Goal: Information Seeking & Learning: Learn about a topic

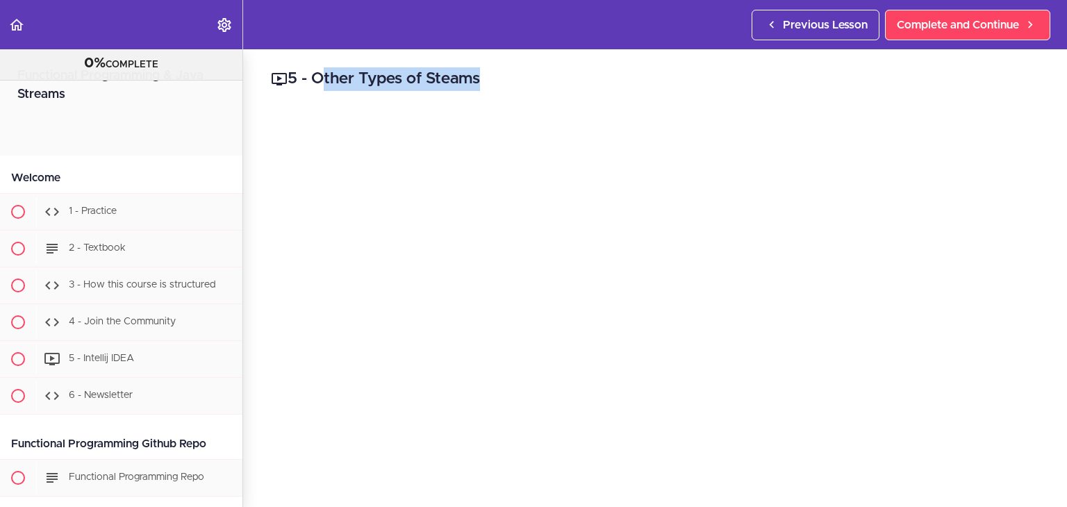
scroll to position [2096, 0]
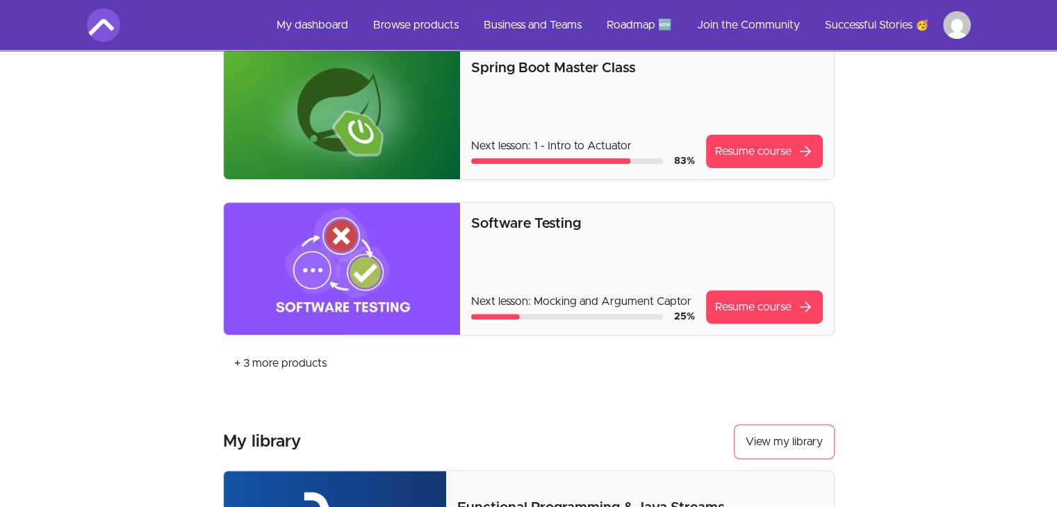
scroll to position [625, 0]
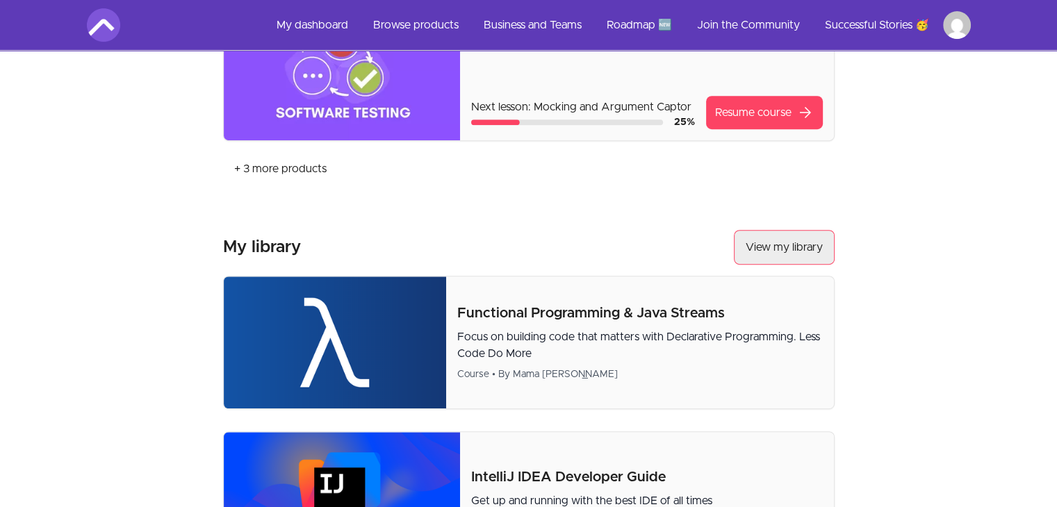
click at [746, 231] on link "View my library" at bounding box center [784, 247] width 101 height 35
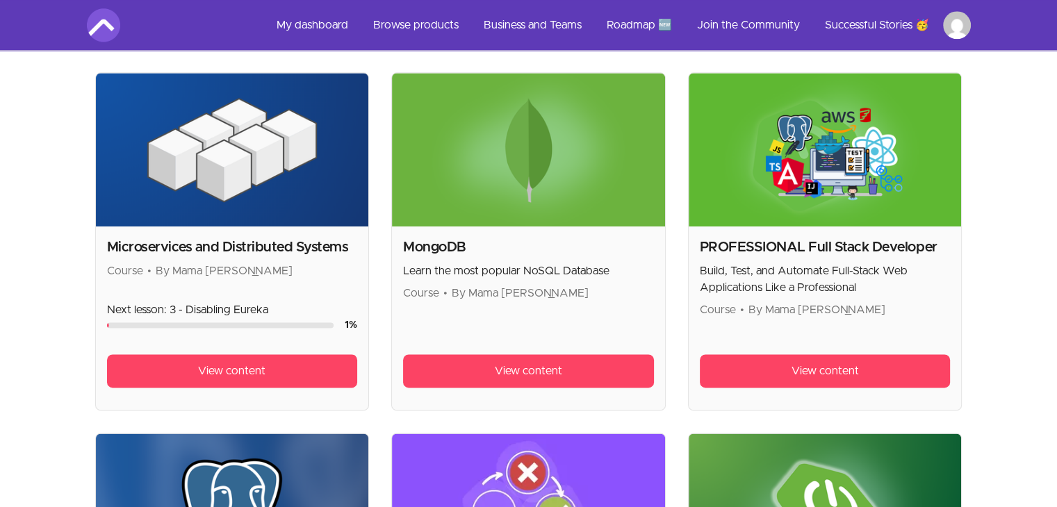
scroll to position [1737, 0]
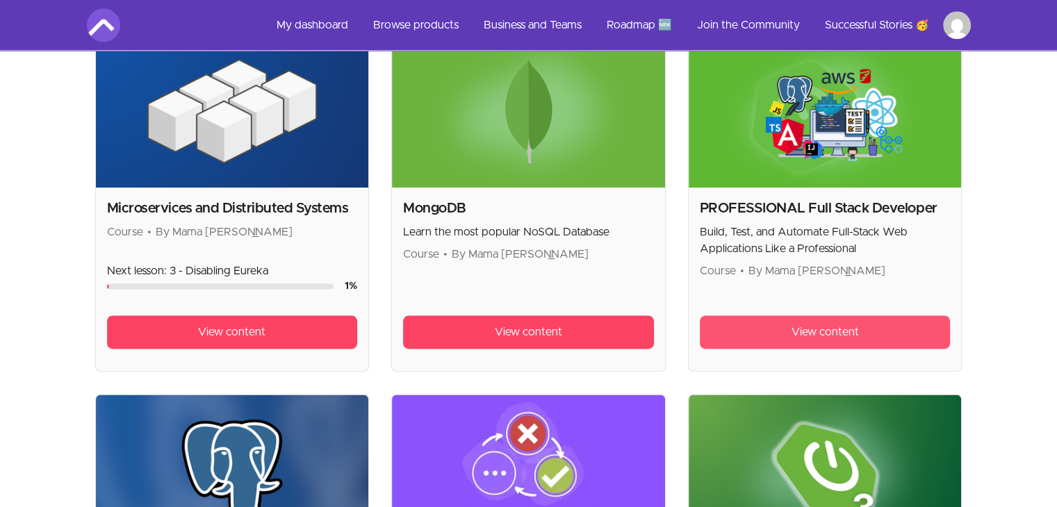
click at [764, 322] on link "View content" at bounding box center [825, 331] width 251 height 33
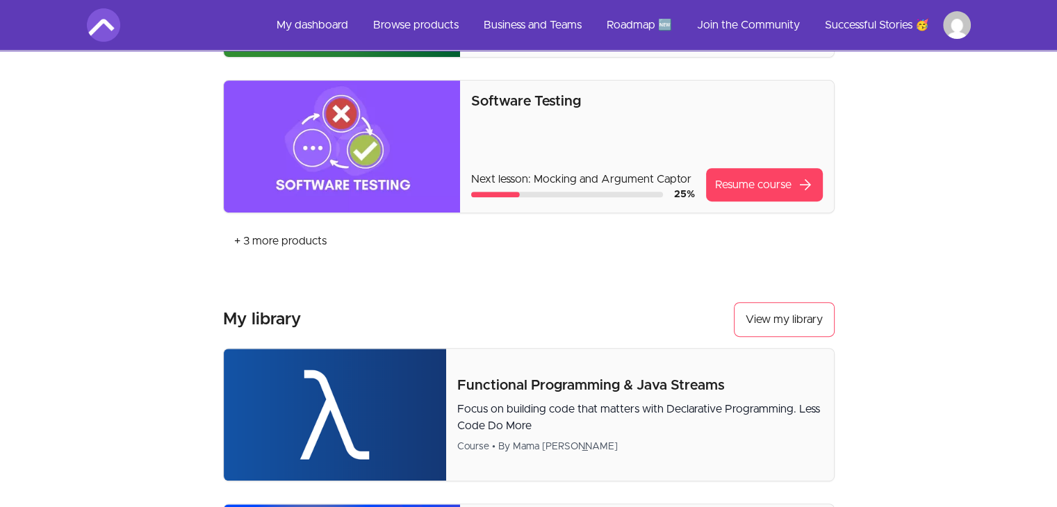
scroll to position [556, 0]
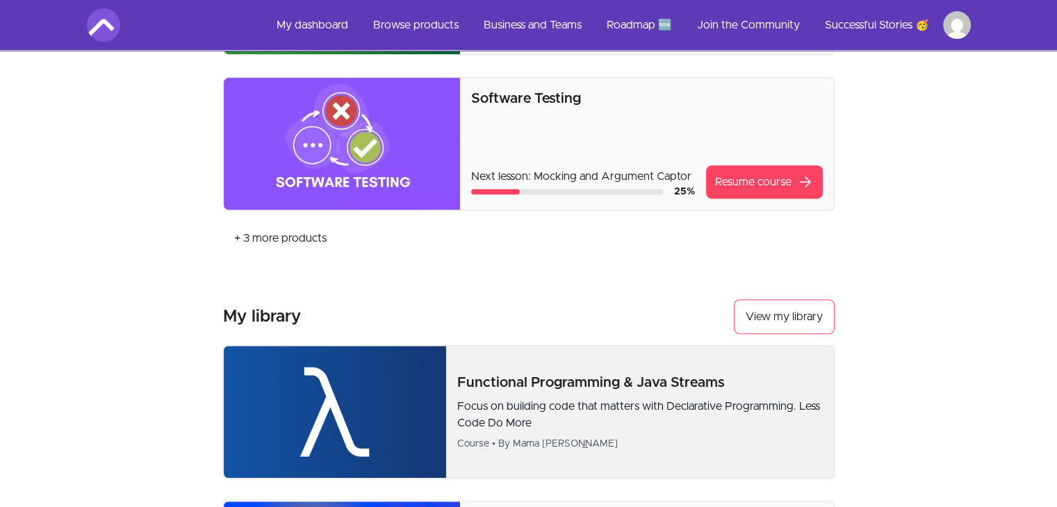
click at [479, 392] on div "Functional Programming & Java Streams Focus on building code that matters with …" at bounding box center [640, 412] width 366 height 78
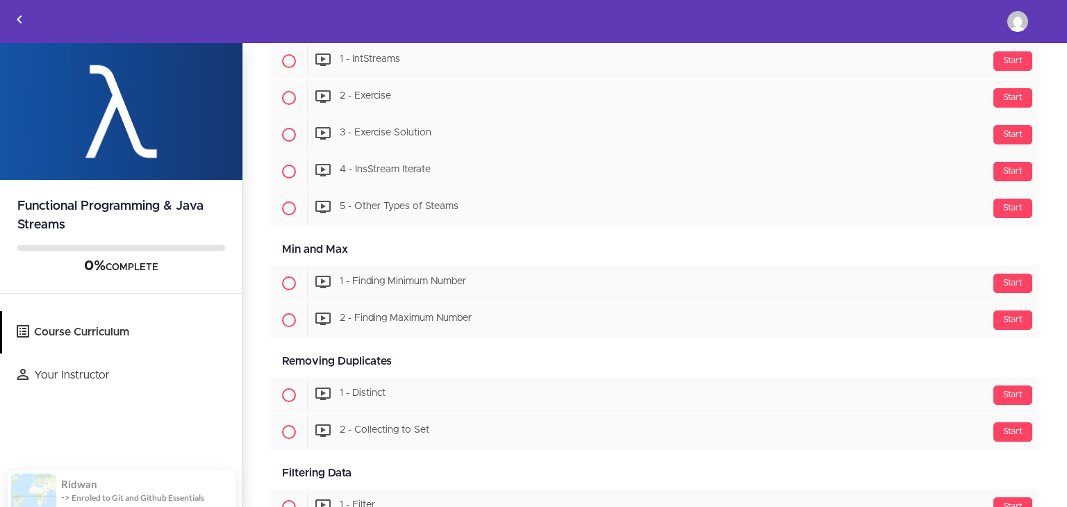
scroll to position [1946, 0]
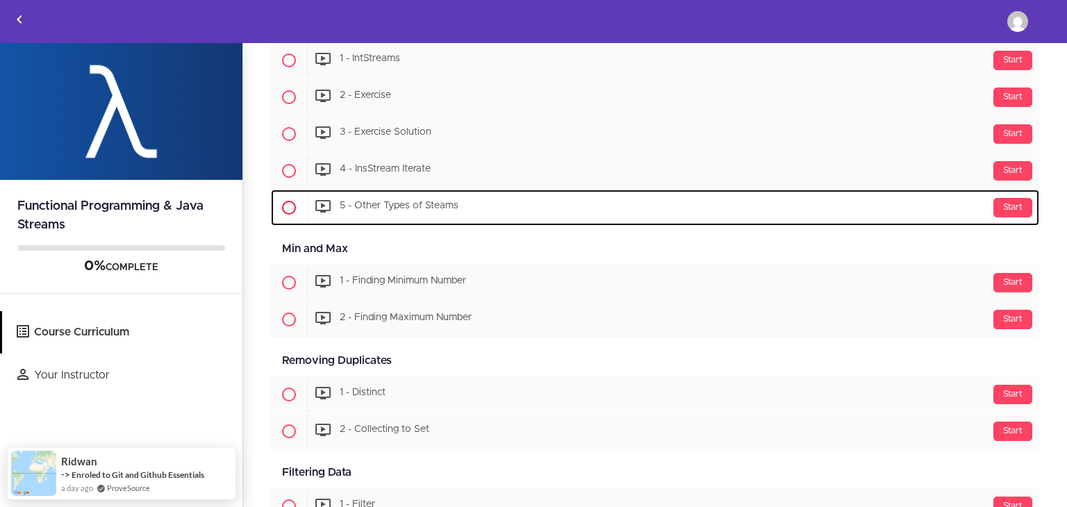
click at [397, 215] on div "Start 5 - Other Types of Steams" at bounding box center [673, 207] width 732 height 33
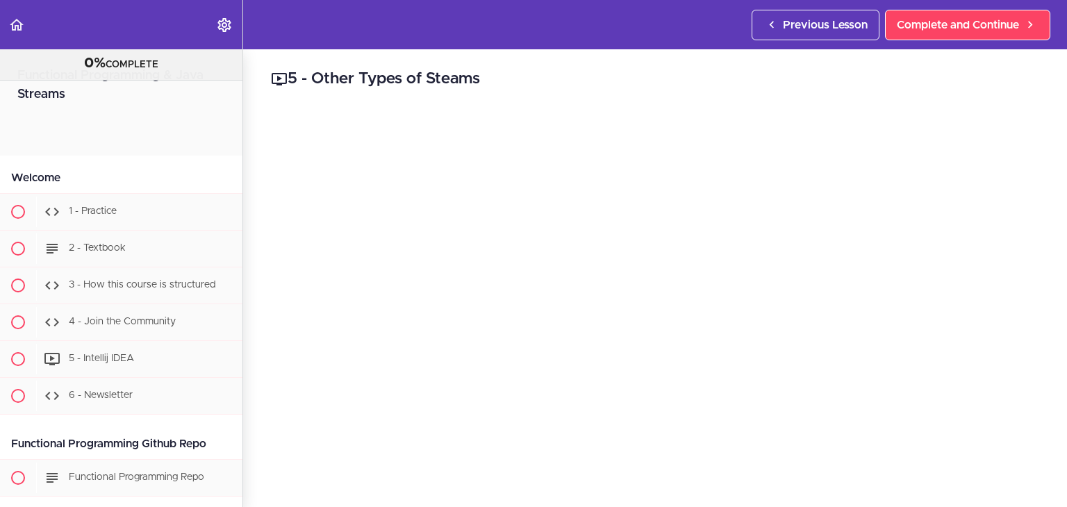
scroll to position [2113, 0]
